Goal: Information Seeking & Learning: Learn about a topic

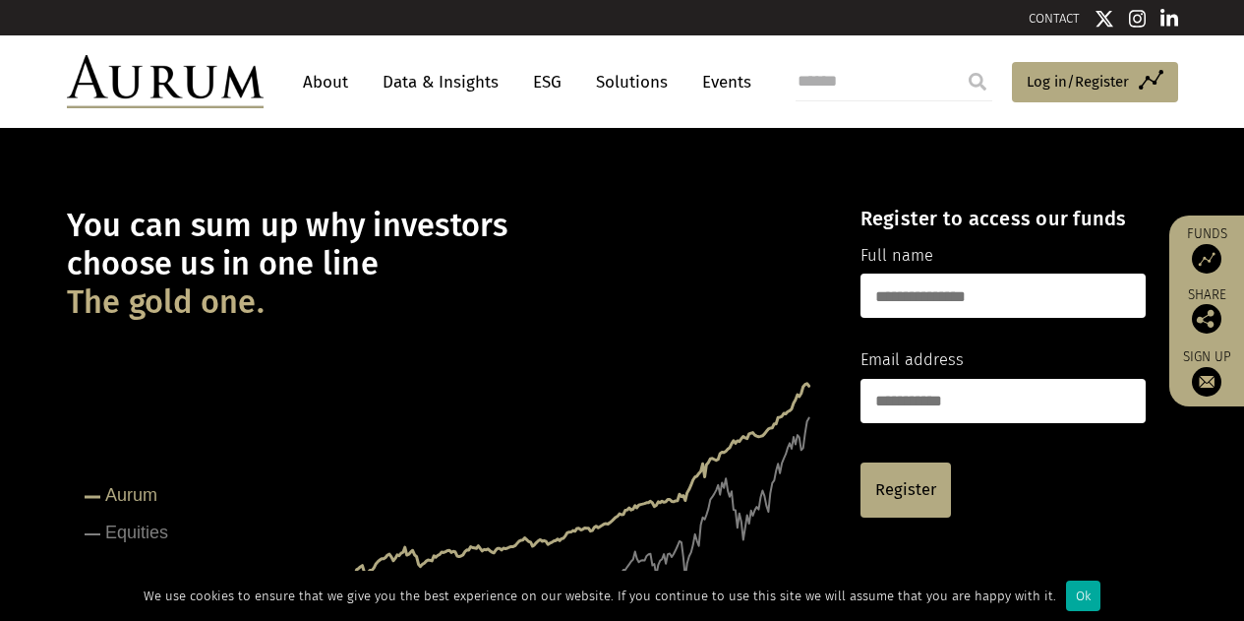
click at [960, 295] on input "text" at bounding box center [1003, 295] width 285 height 44
click at [633, 312] on h1 "You can sum up why investors choose us in one line The gold one." at bounding box center [446, 264] width 759 height 115
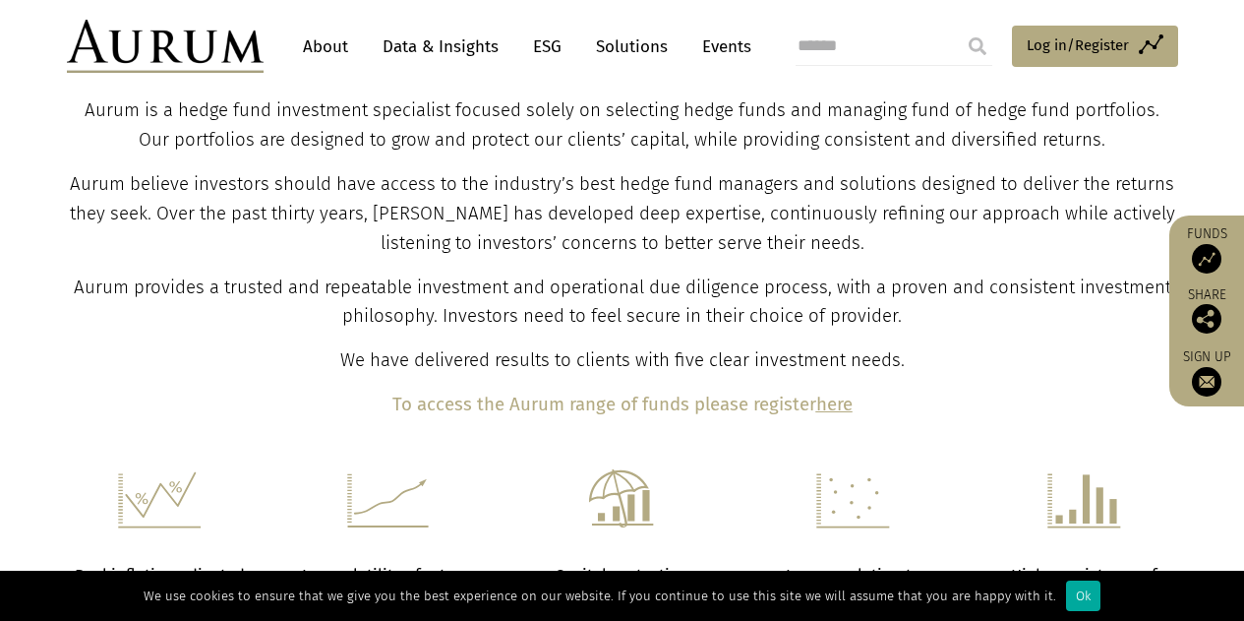
scroll to position [524, 0]
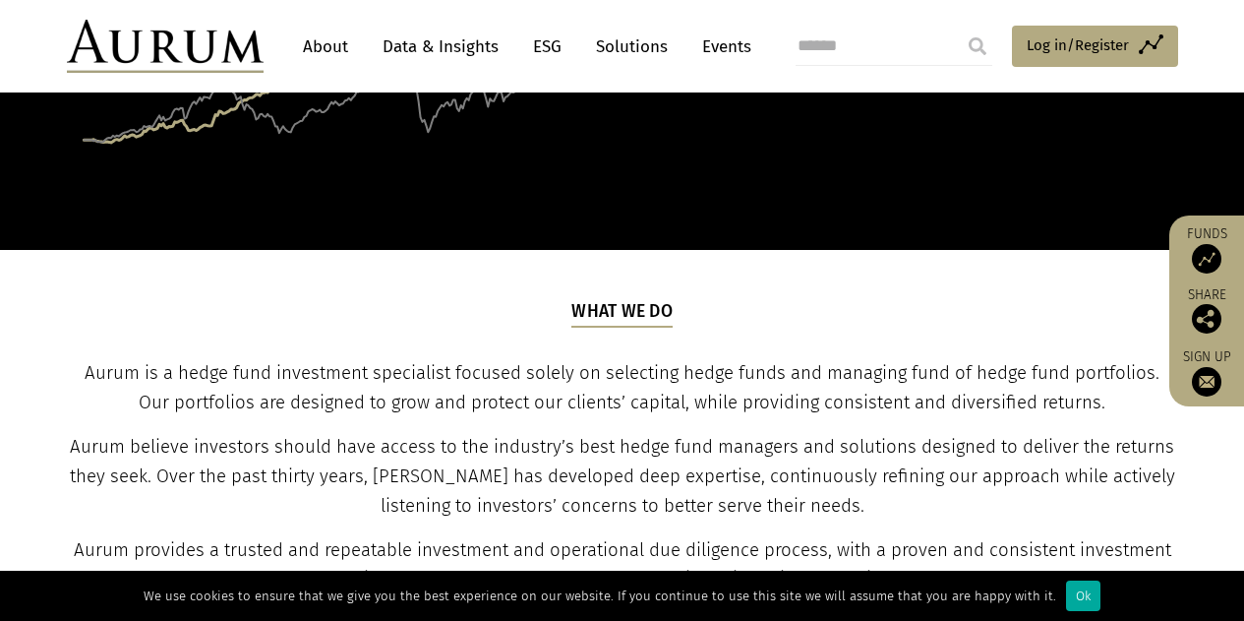
click at [534, 390] on p "Aurum is a hedge fund investment specialist focused solely on selecting hedge f…" at bounding box center [622, 388] width 1107 height 59
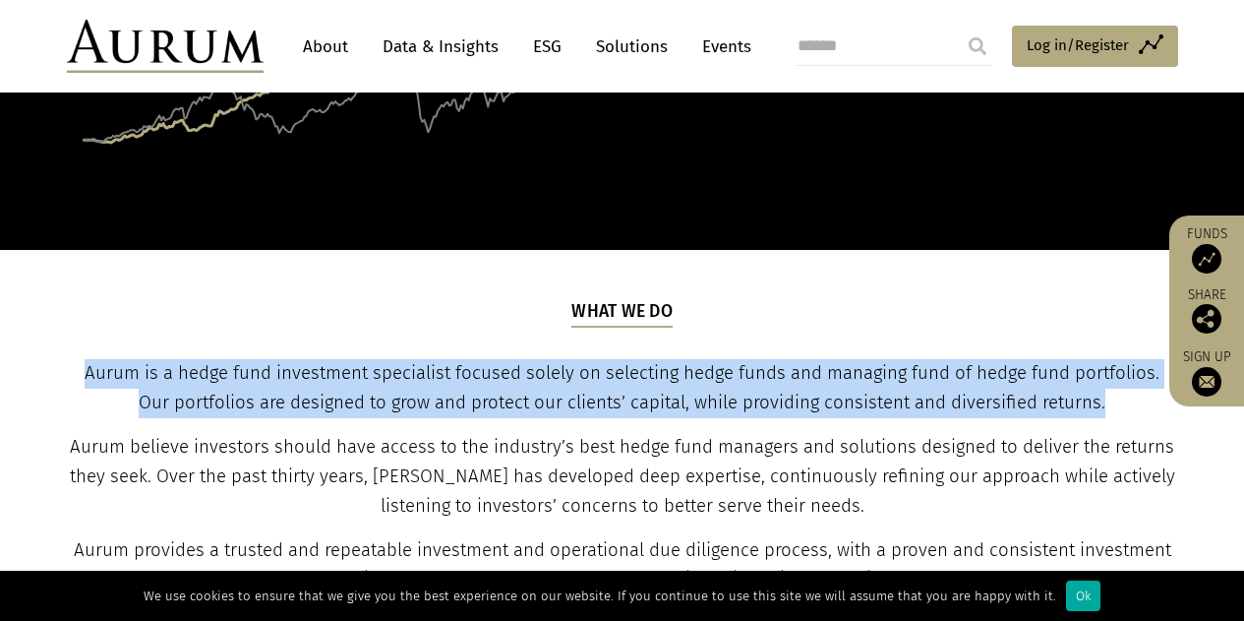
click at [534, 390] on p "Aurum is a hedge fund investment specialist focused solely on selecting hedge f…" at bounding box center [622, 388] width 1107 height 59
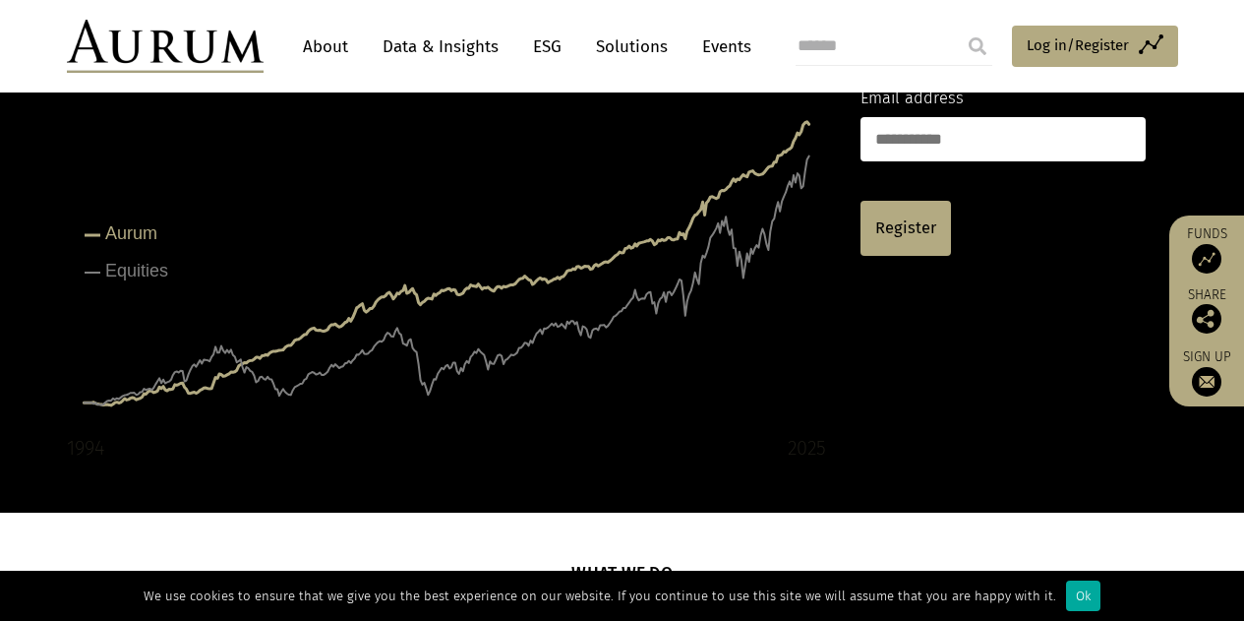
click at [619, 56] on link "Solutions" at bounding box center [631, 47] width 91 height 36
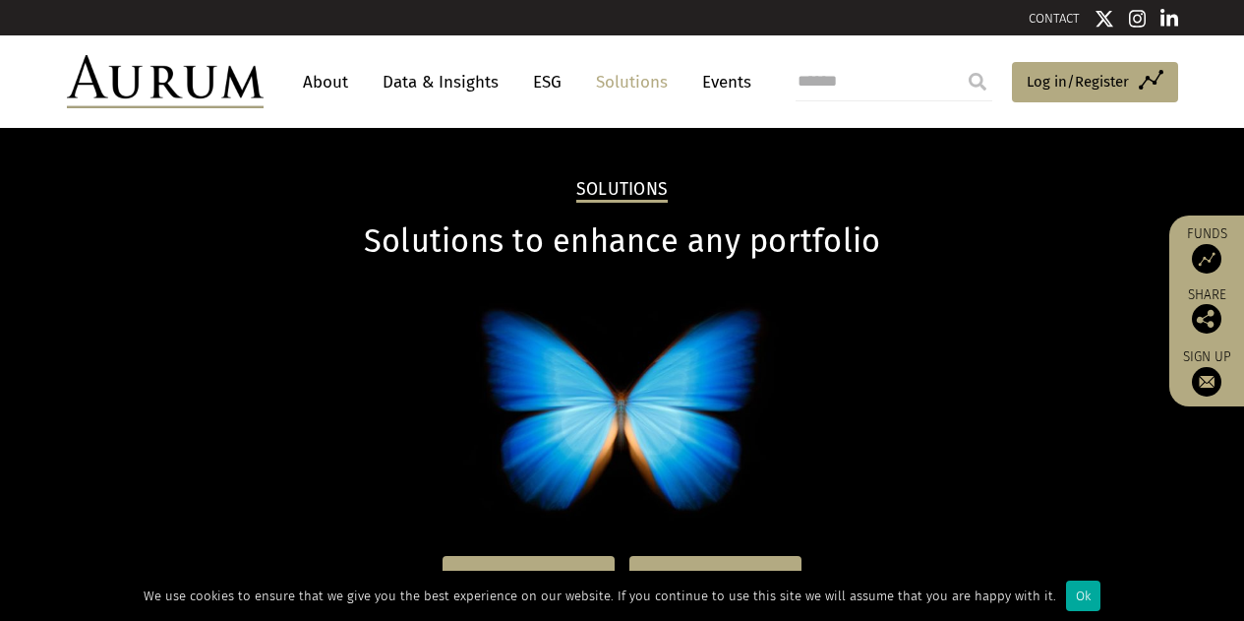
scroll to position [262, 0]
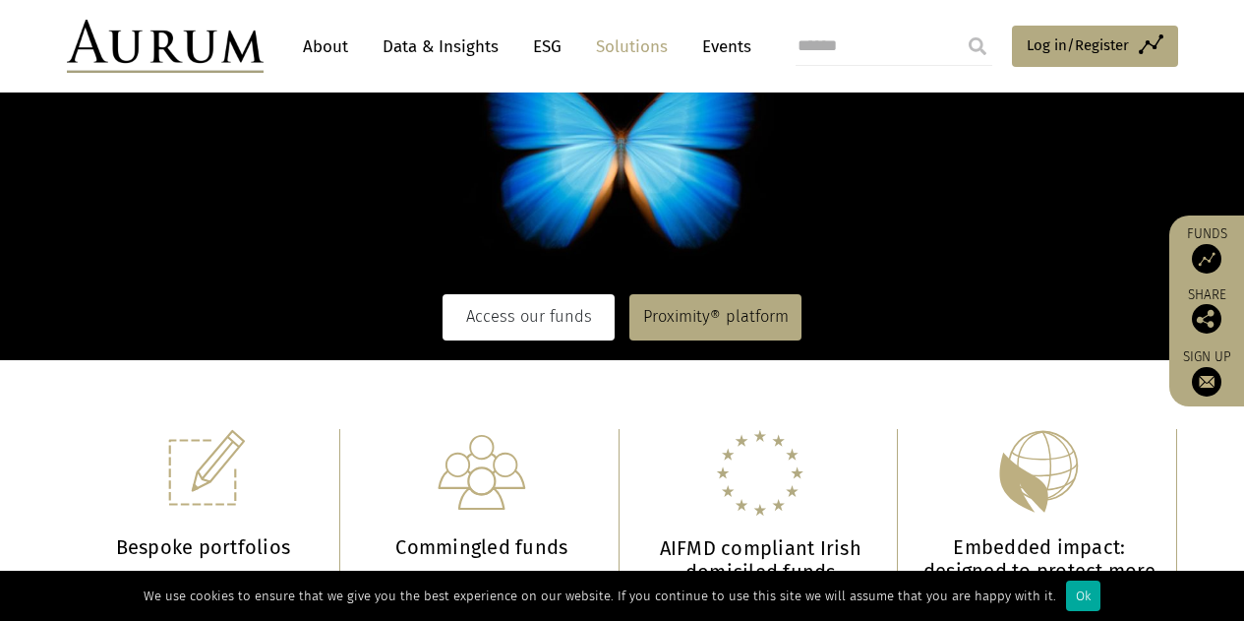
click at [561, 308] on link "Access our funds" at bounding box center [529, 316] width 172 height 45
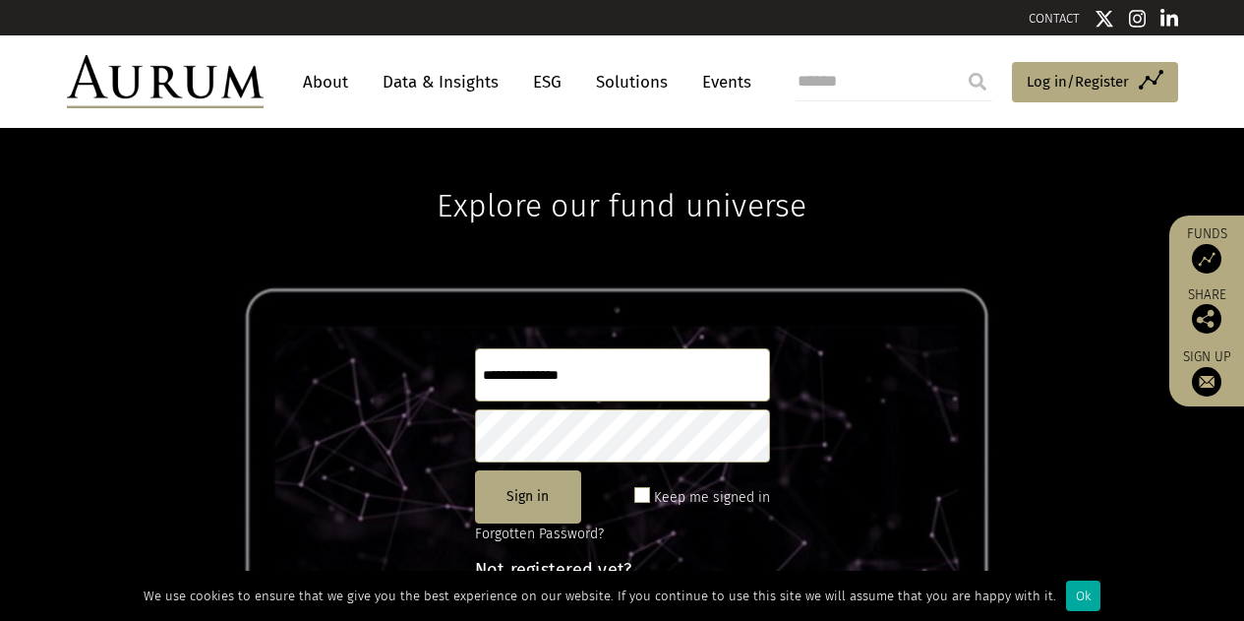
scroll to position [261, 0]
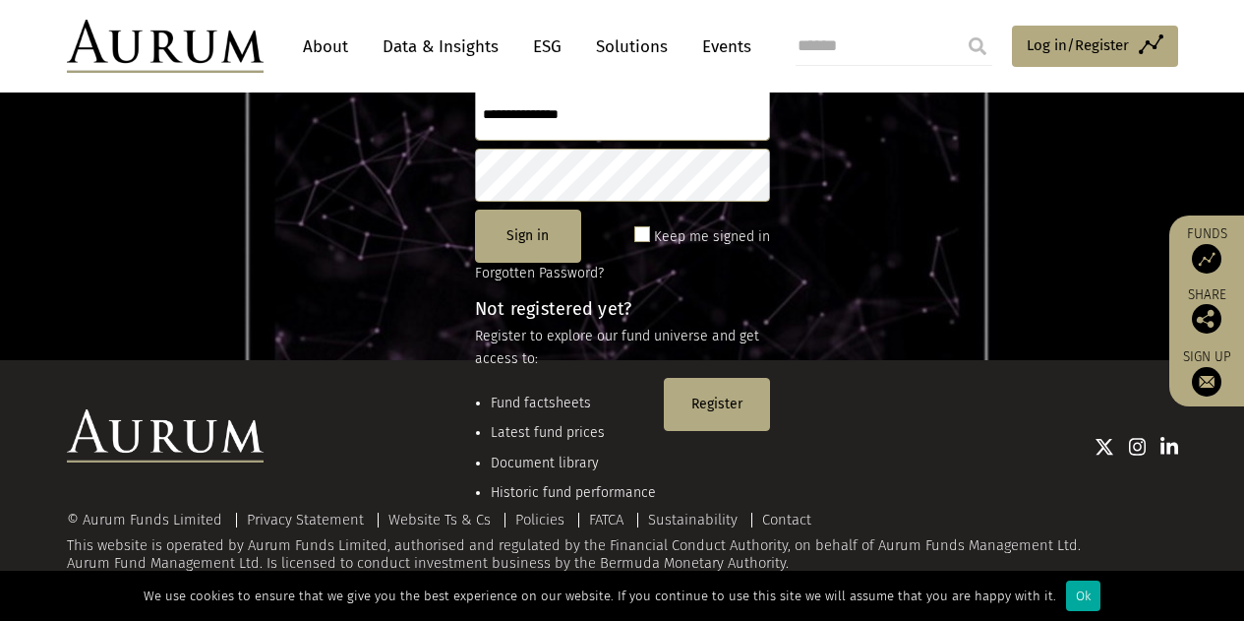
click at [541, 431] on div at bounding box center [721, 445] width 915 height 73
